Goal: Task Accomplishment & Management: Manage account settings

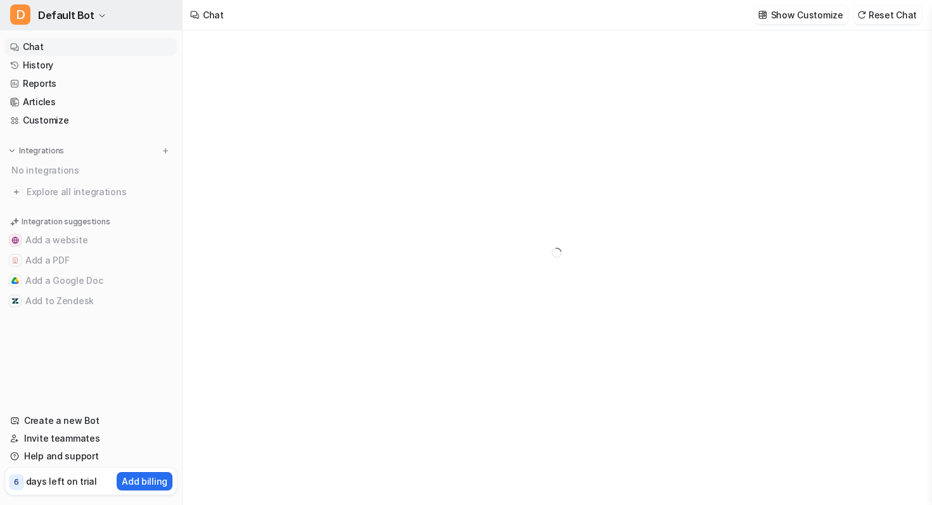
click at [100, 15] on icon "button" at bounding box center [102, 16] width 8 height 8
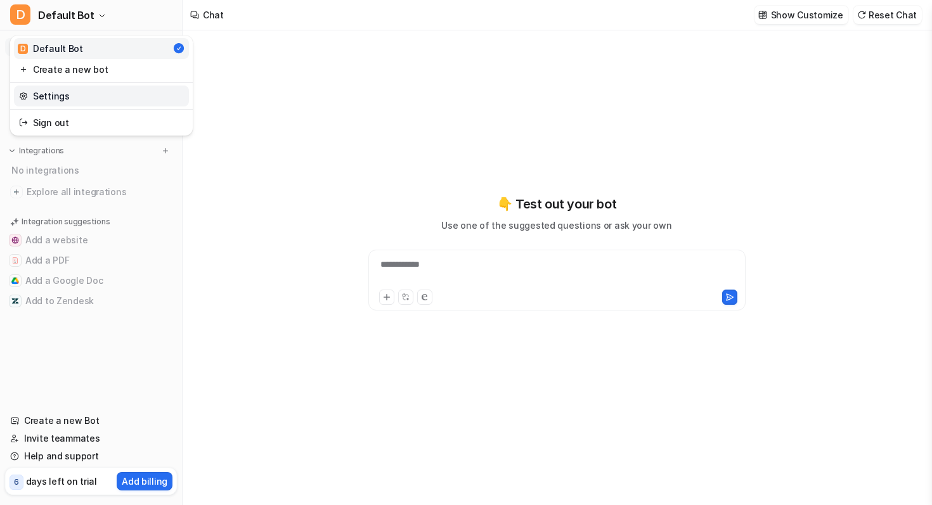
click at [68, 96] on link "Settings" at bounding box center [101, 96] width 175 height 21
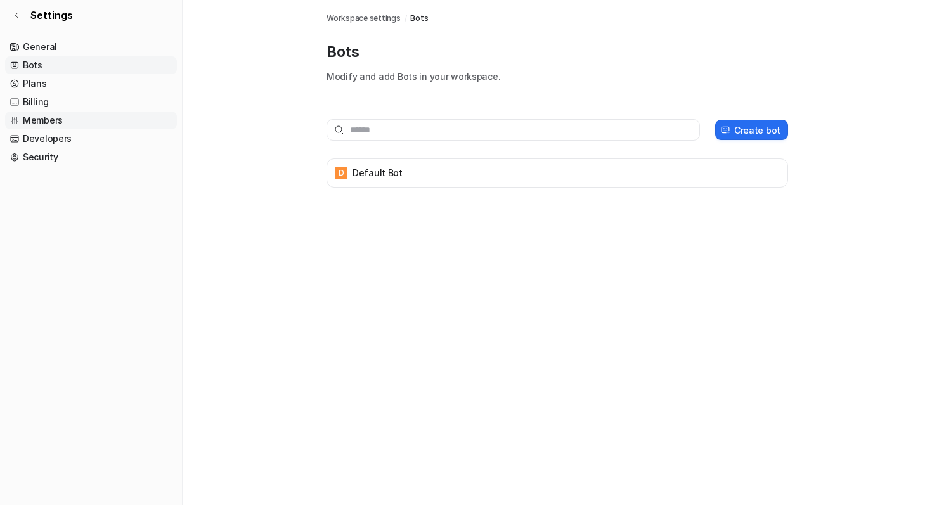
click at [68, 126] on link "Members" at bounding box center [91, 121] width 172 height 18
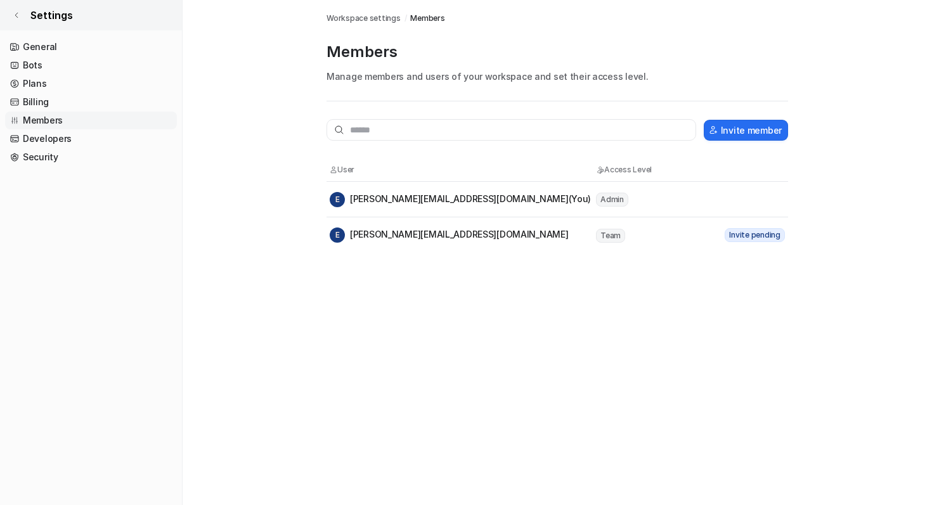
click at [19, 11] on icon at bounding box center [17, 15] width 8 height 8
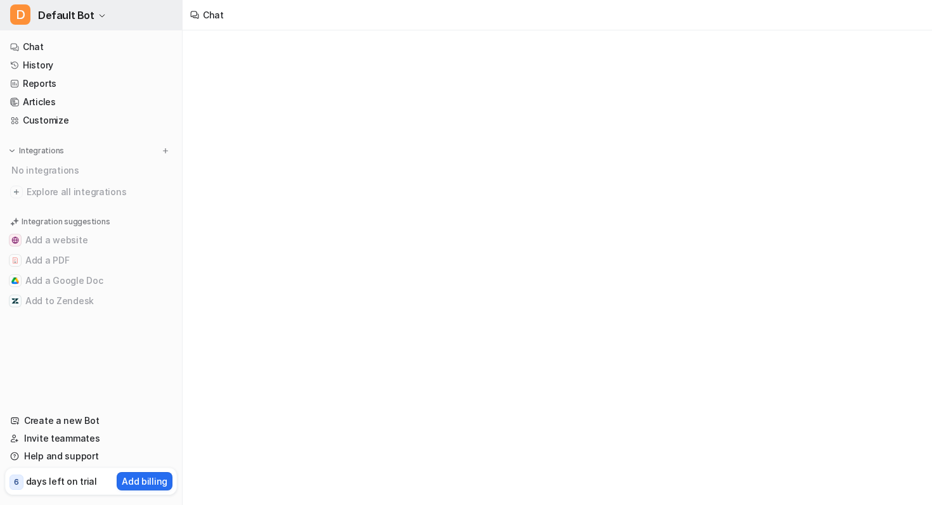
click at [82, 20] on span "Default Bot" at bounding box center [66, 15] width 56 height 18
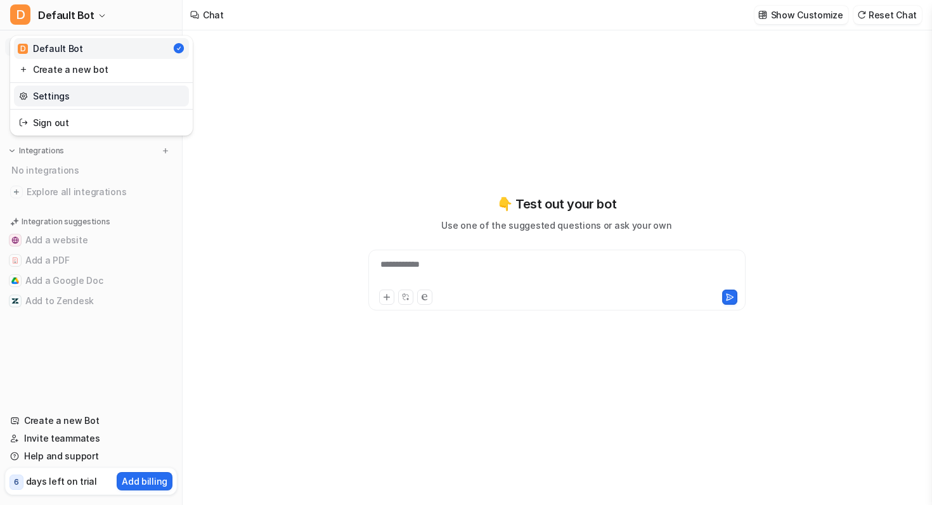
click at [74, 91] on link "Settings" at bounding box center [101, 96] width 175 height 21
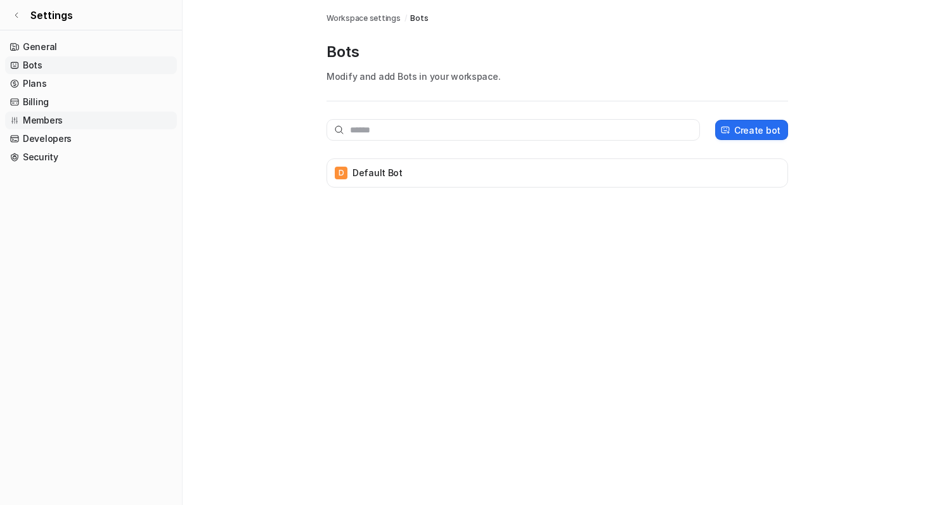
click at [63, 120] on link "Members" at bounding box center [91, 121] width 172 height 18
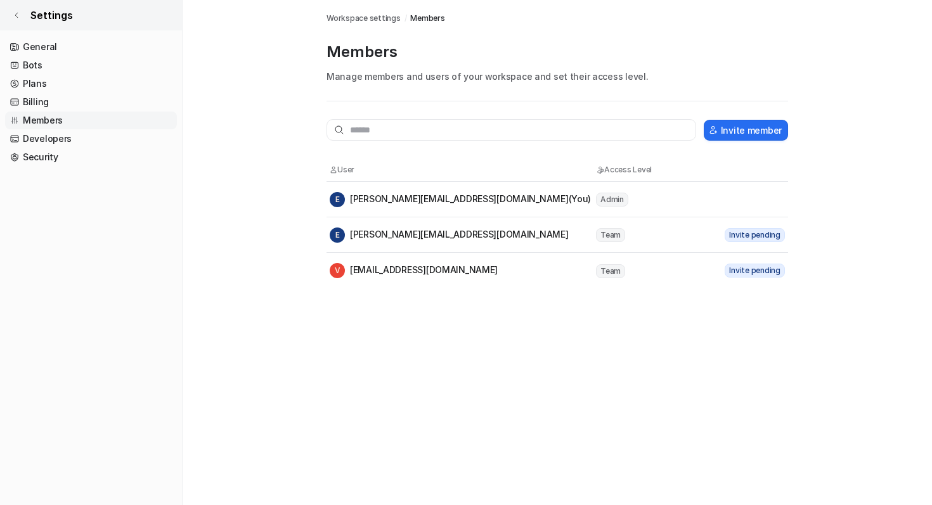
click at [27, 14] on link "Settings" at bounding box center [91, 15] width 182 height 30
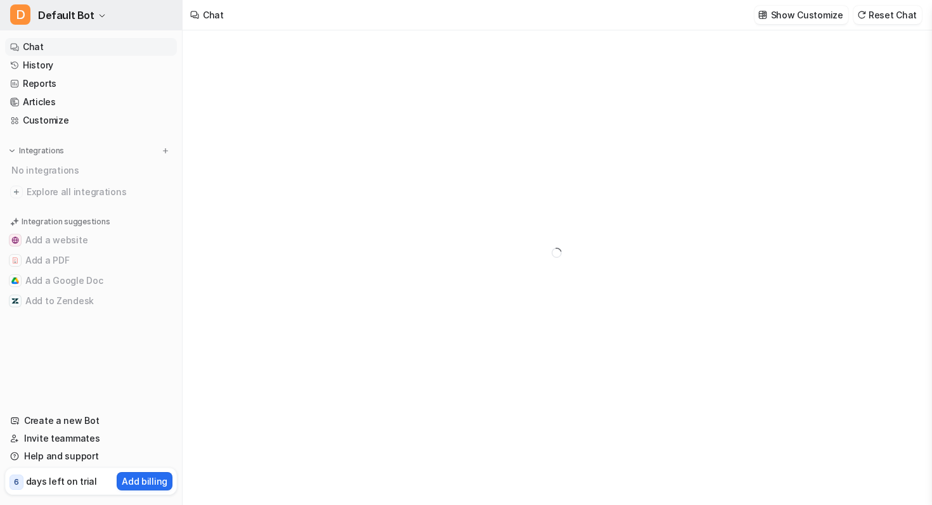
type textarea "**********"
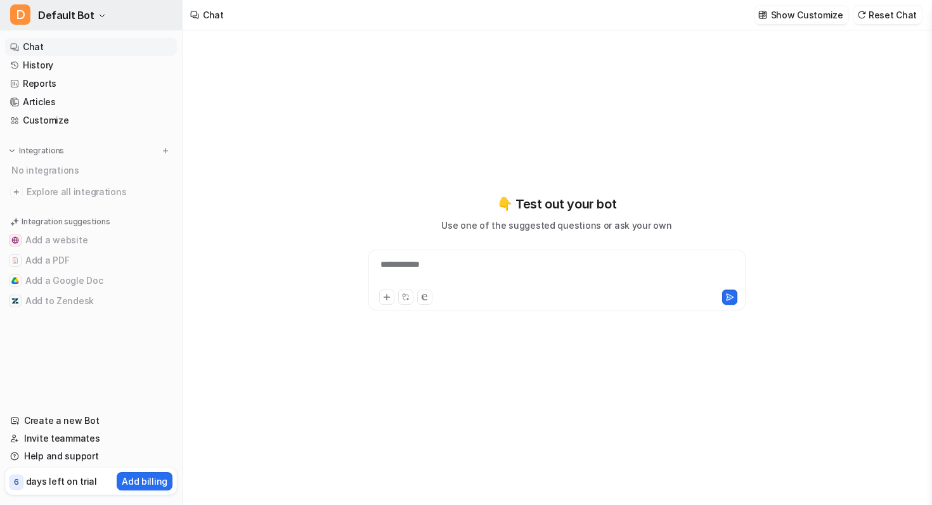
click at [84, 17] on span "Default Bot" at bounding box center [66, 15] width 56 height 18
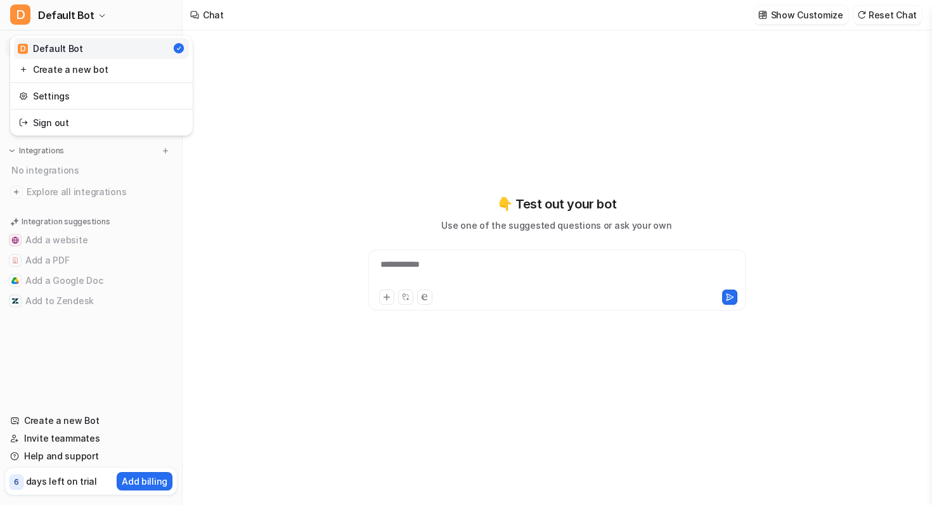
click at [310, 136] on div "**********" at bounding box center [466, 252] width 932 height 505
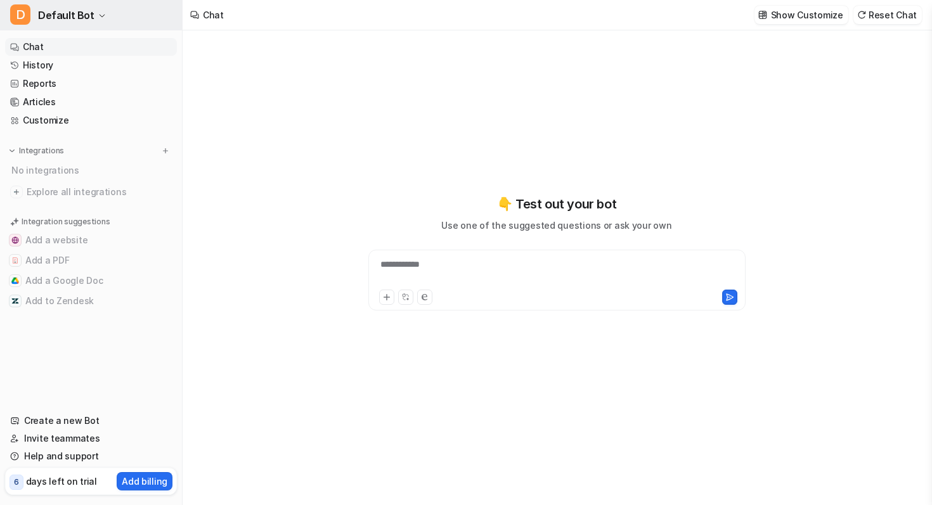
click at [85, 18] on span "Default Bot" at bounding box center [66, 15] width 56 height 18
